Goal: Information Seeking & Learning: Learn about a topic

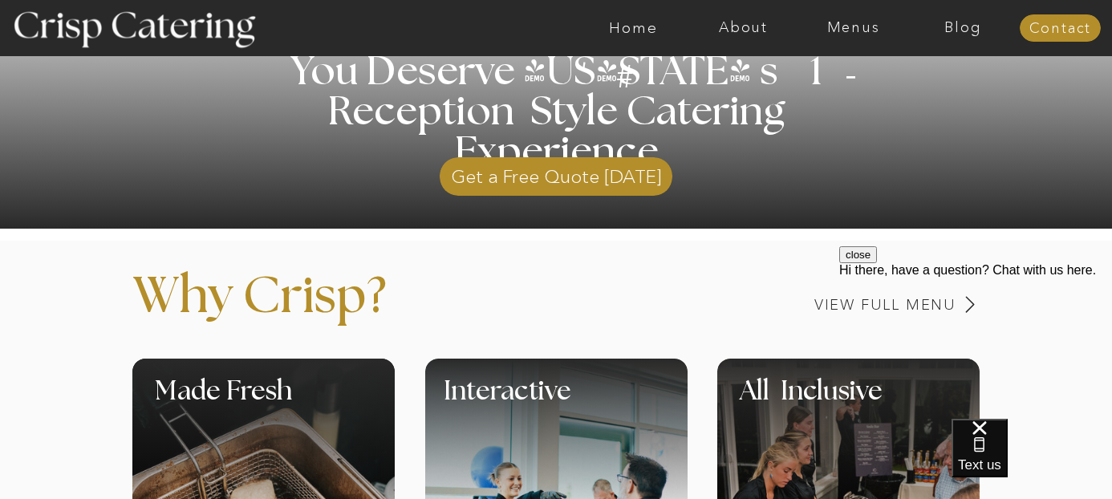
scroll to position [433, 0]
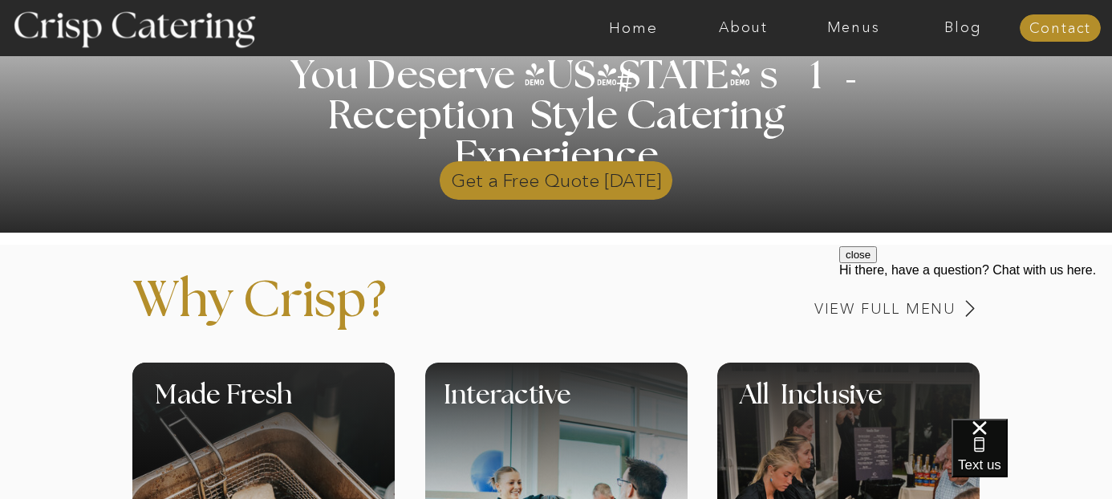
click at [560, 190] on p "Get a Free Quote [DATE]" at bounding box center [556, 176] width 233 height 47
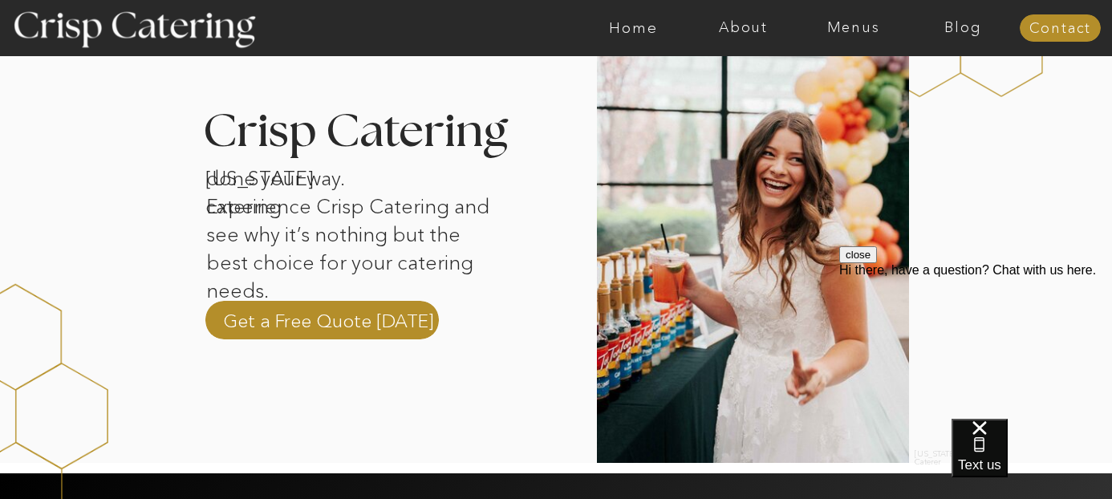
scroll to position [529, 0]
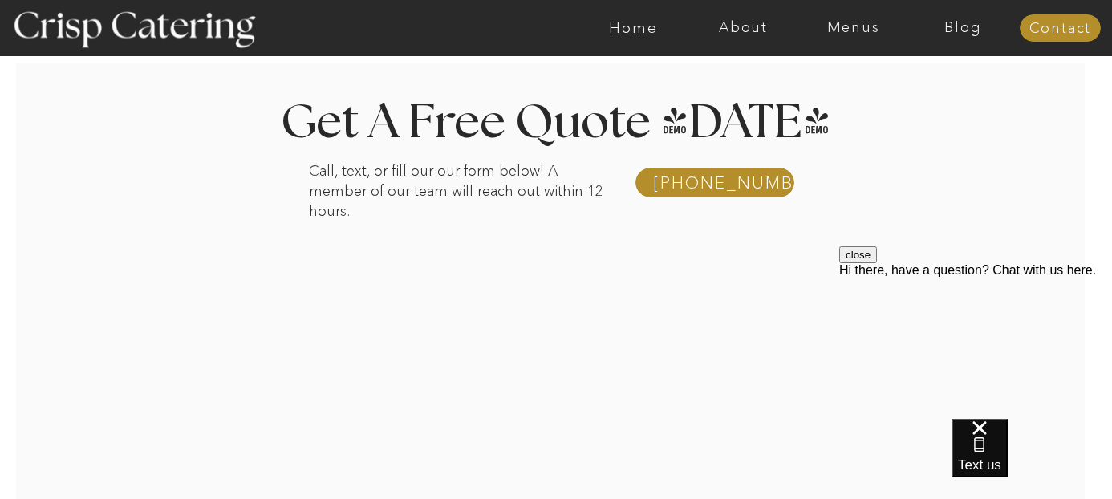
scroll to position [242, 0]
click at [742, 28] on nav "About" at bounding box center [744, 28] width 110 height 16
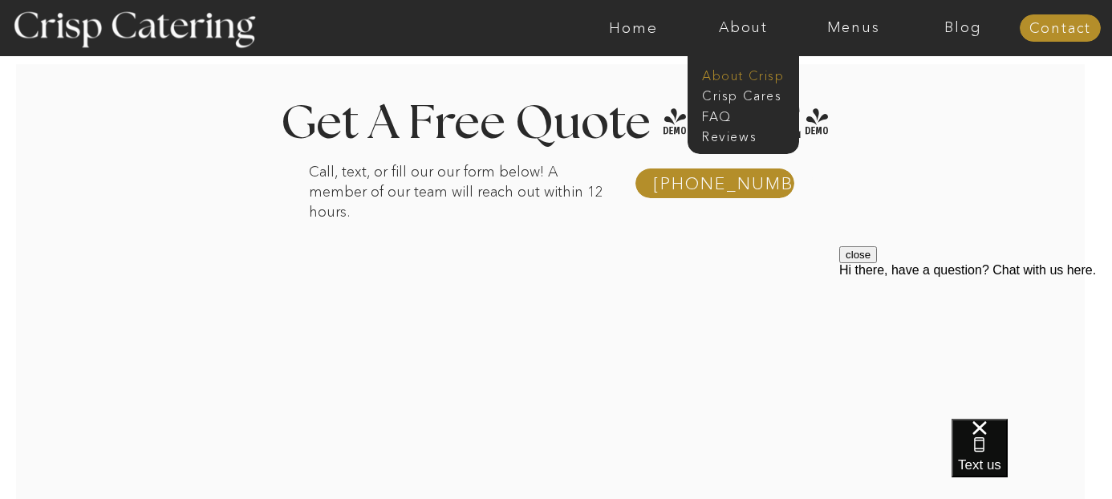
click at [739, 74] on nav "About Crisp" at bounding box center [748, 74] width 92 height 15
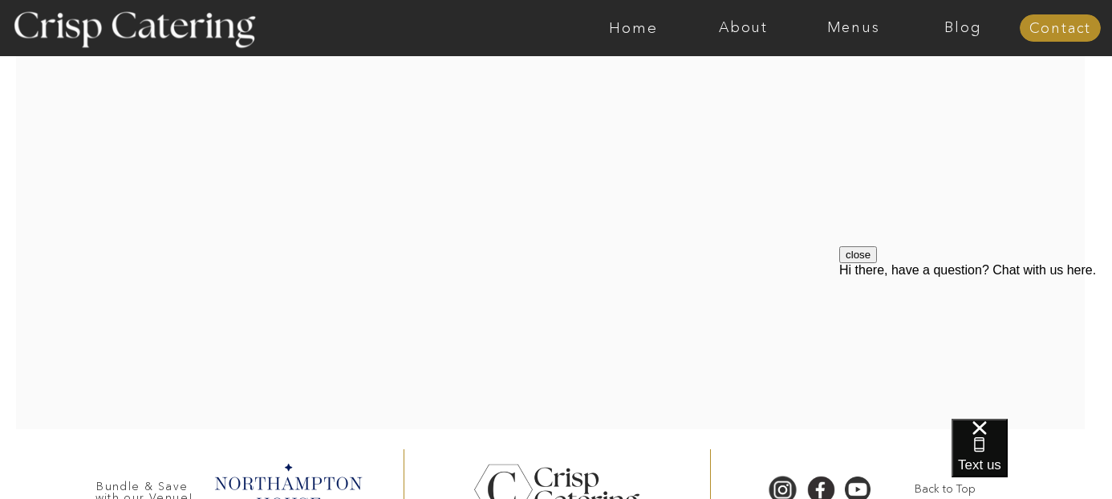
scroll to position [451, 0]
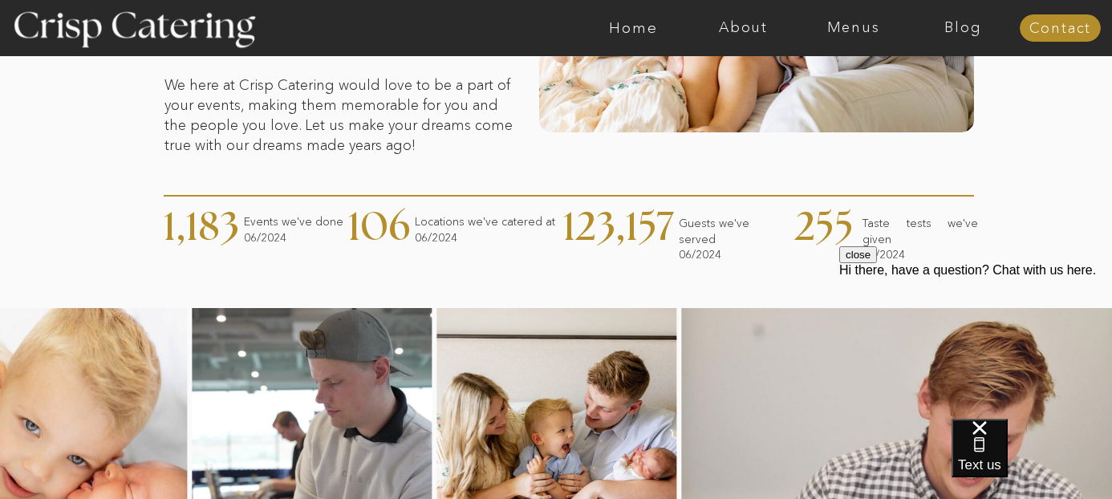
scroll to position [602, 0]
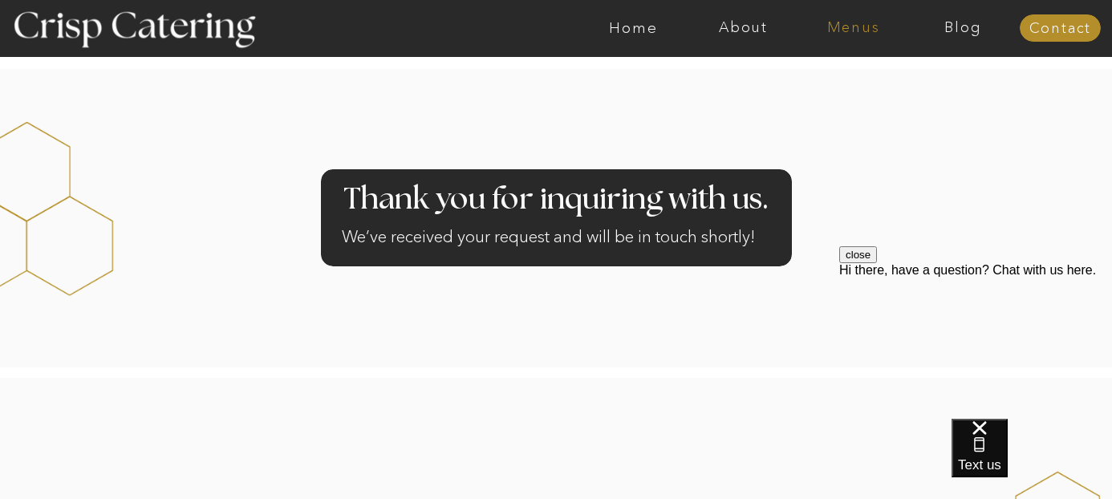
click at [852, 24] on nav "Menus" at bounding box center [854, 28] width 110 height 16
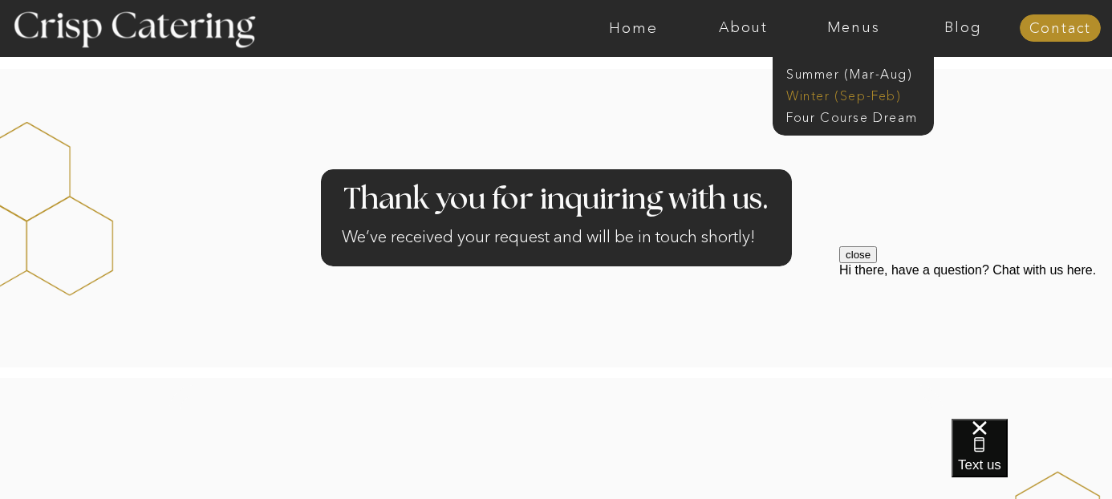
click at [826, 93] on nav "Winter (Sep-Feb)" at bounding box center [853, 94] width 132 height 15
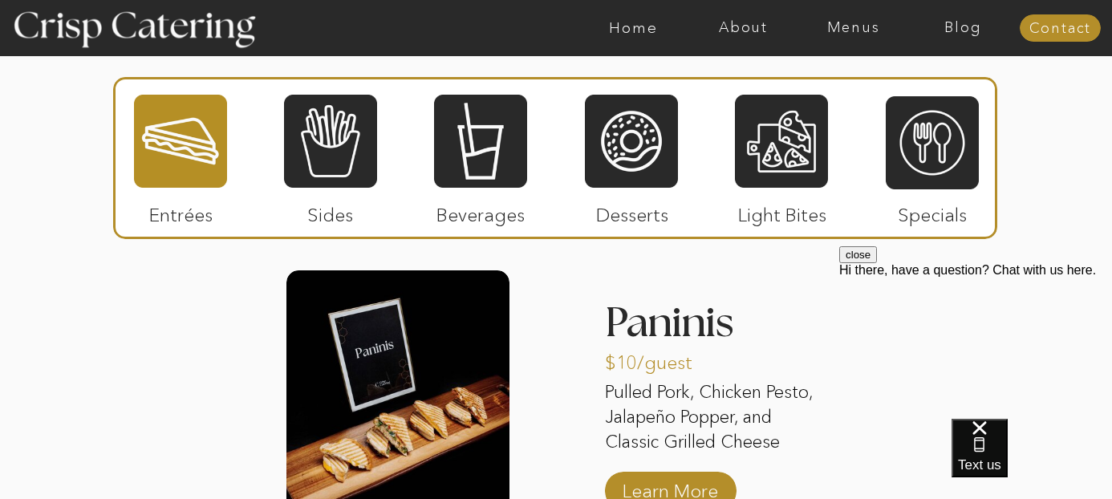
scroll to position [1850, 0]
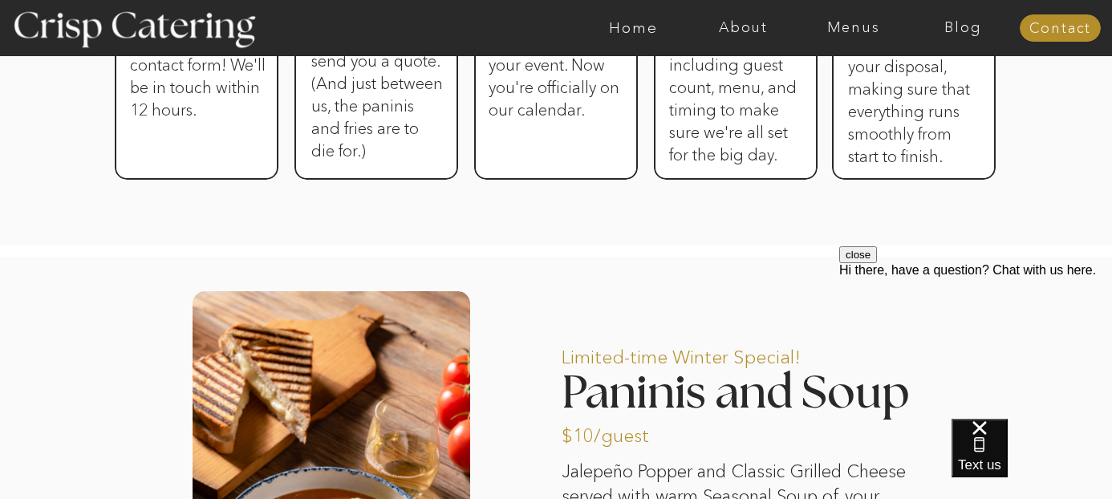
scroll to position [147, 0]
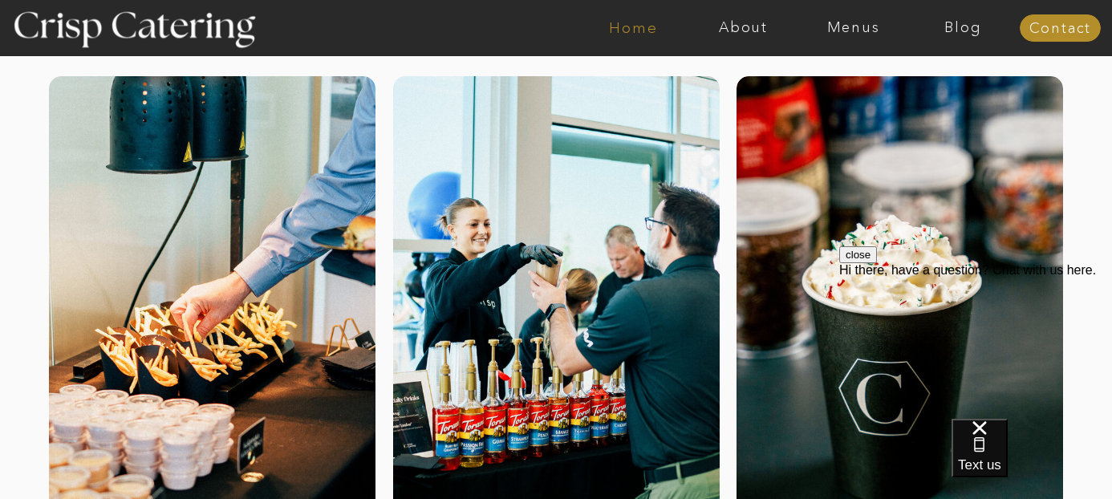
click at [629, 27] on nav "Home" at bounding box center [634, 28] width 110 height 16
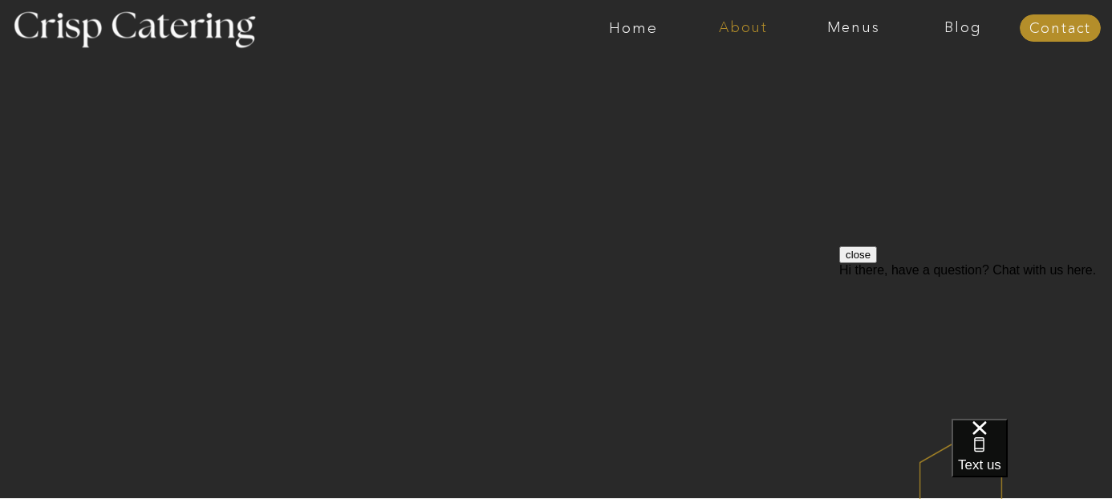
click at [730, 28] on nav "About" at bounding box center [744, 28] width 110 height 16
click at [726, 72] on nav "About Crisp" at bounding box center [748, 74] width 92 height 15
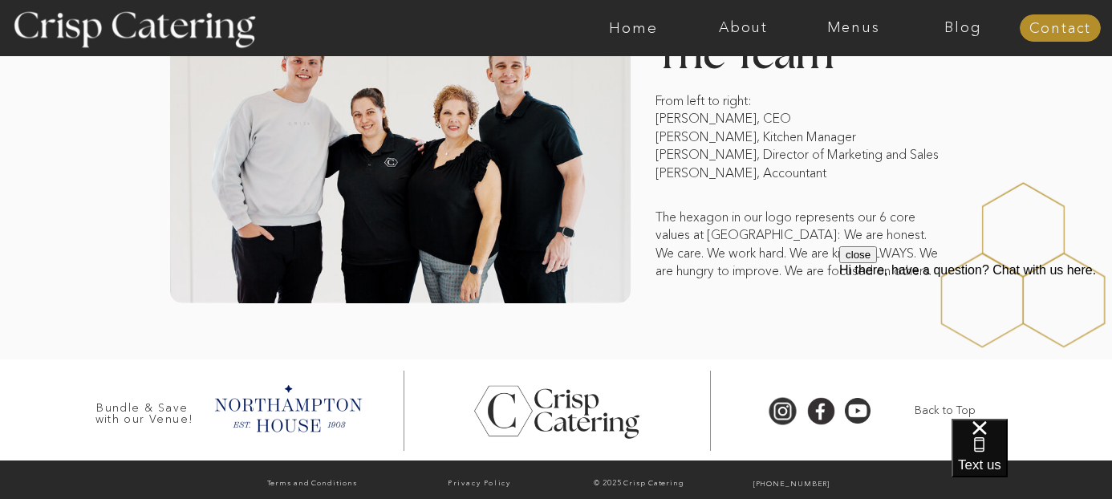
scroll to position [1351, 0]
